Goal: Find specific page/section: Find specific page/section

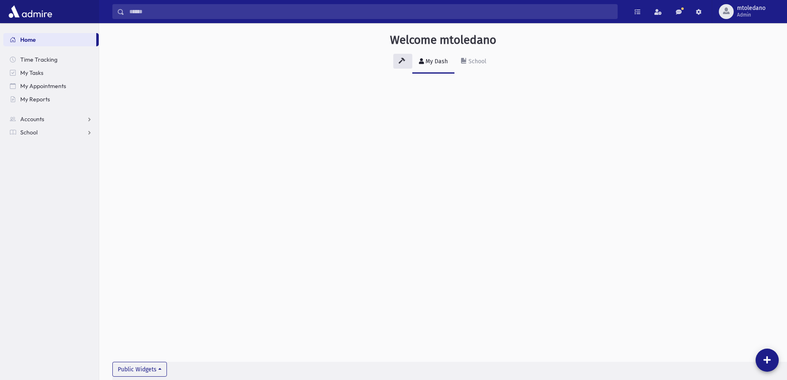
click at [240, 14] on input "Search" at bounding box center [370, 11] width 493 height 15
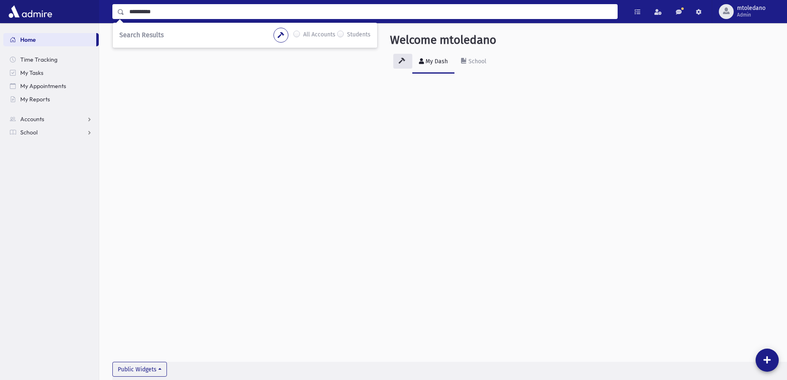
type input "**********"
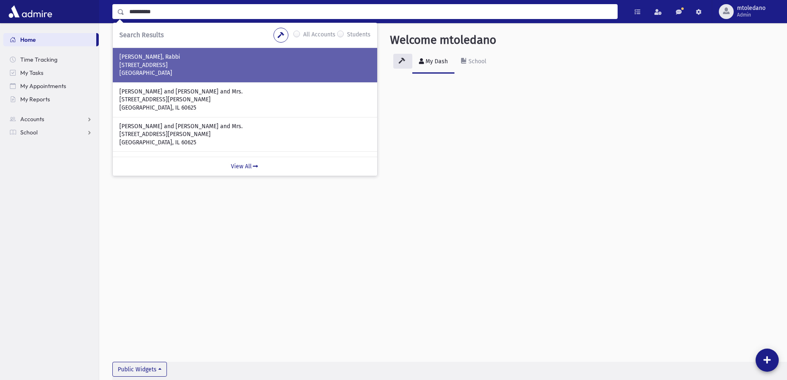
click at [177, 71] on p "[GEOGRAPHIC_DATA]" at bounding box center [244, 73] width 251 height 8
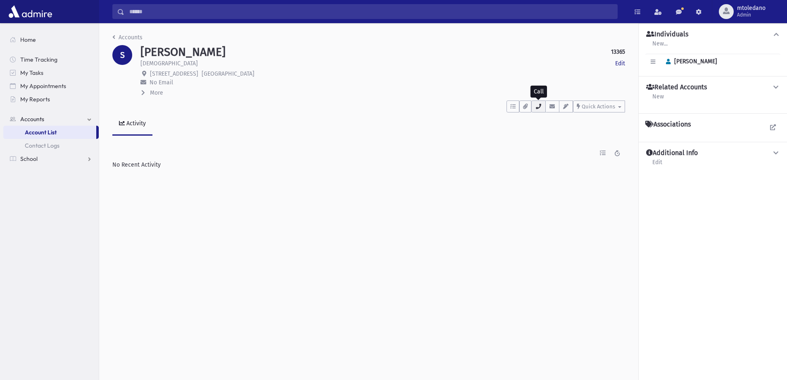
click at [538, 105] on icon "button" at bounding box center [538, 106] width 7 height 5
